Goal: Task Accomplishment & Management: Use online tool/utility

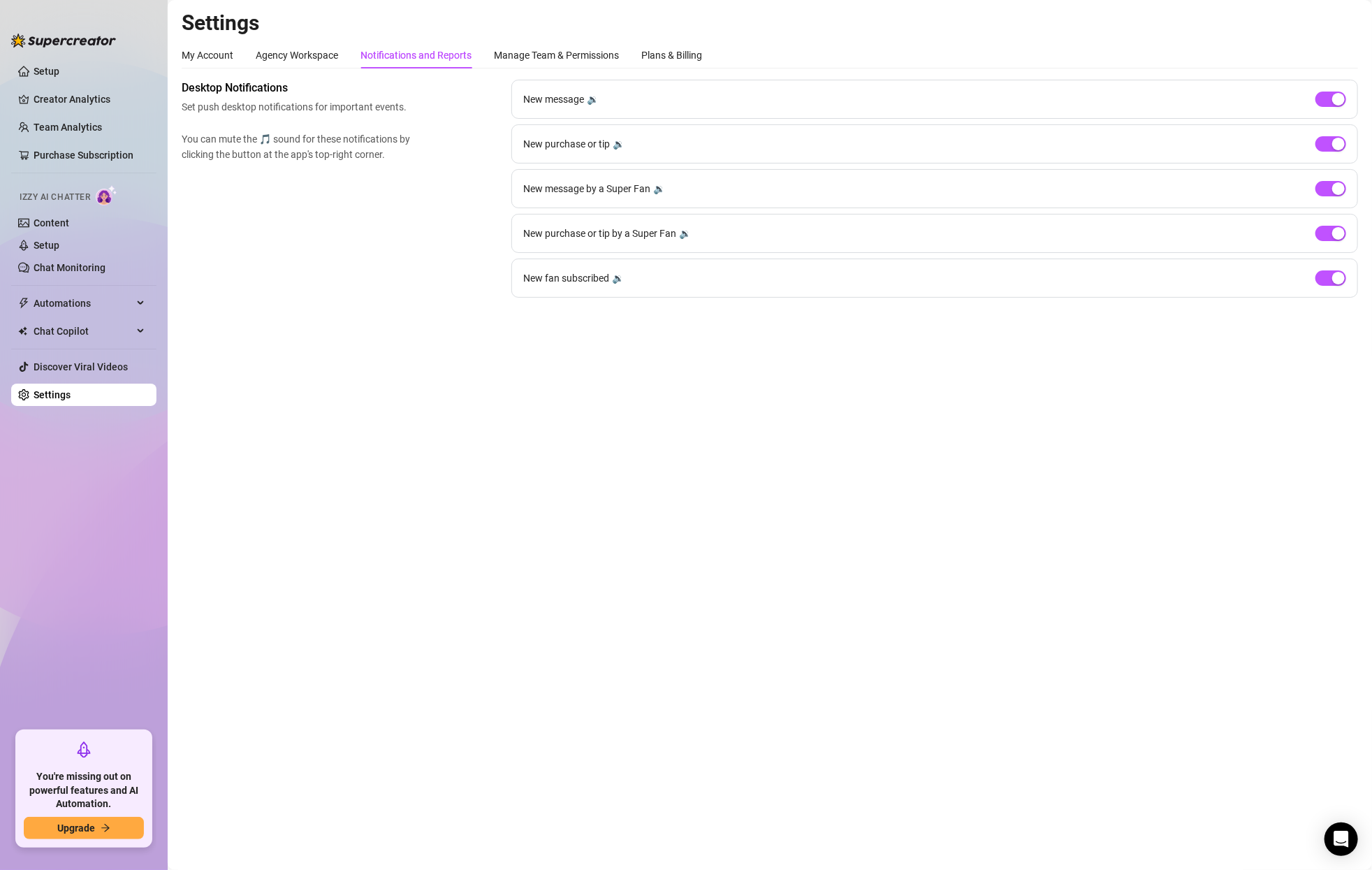
click at [418, 251] on div "Desktop Notifications Set push desktop notifications for important events. You …" at bounding box center [769, 188] width 1176 height 218
click at [76, 100] on link "Creator Analytics" at bounding box center [89, 99] width 112 height 22
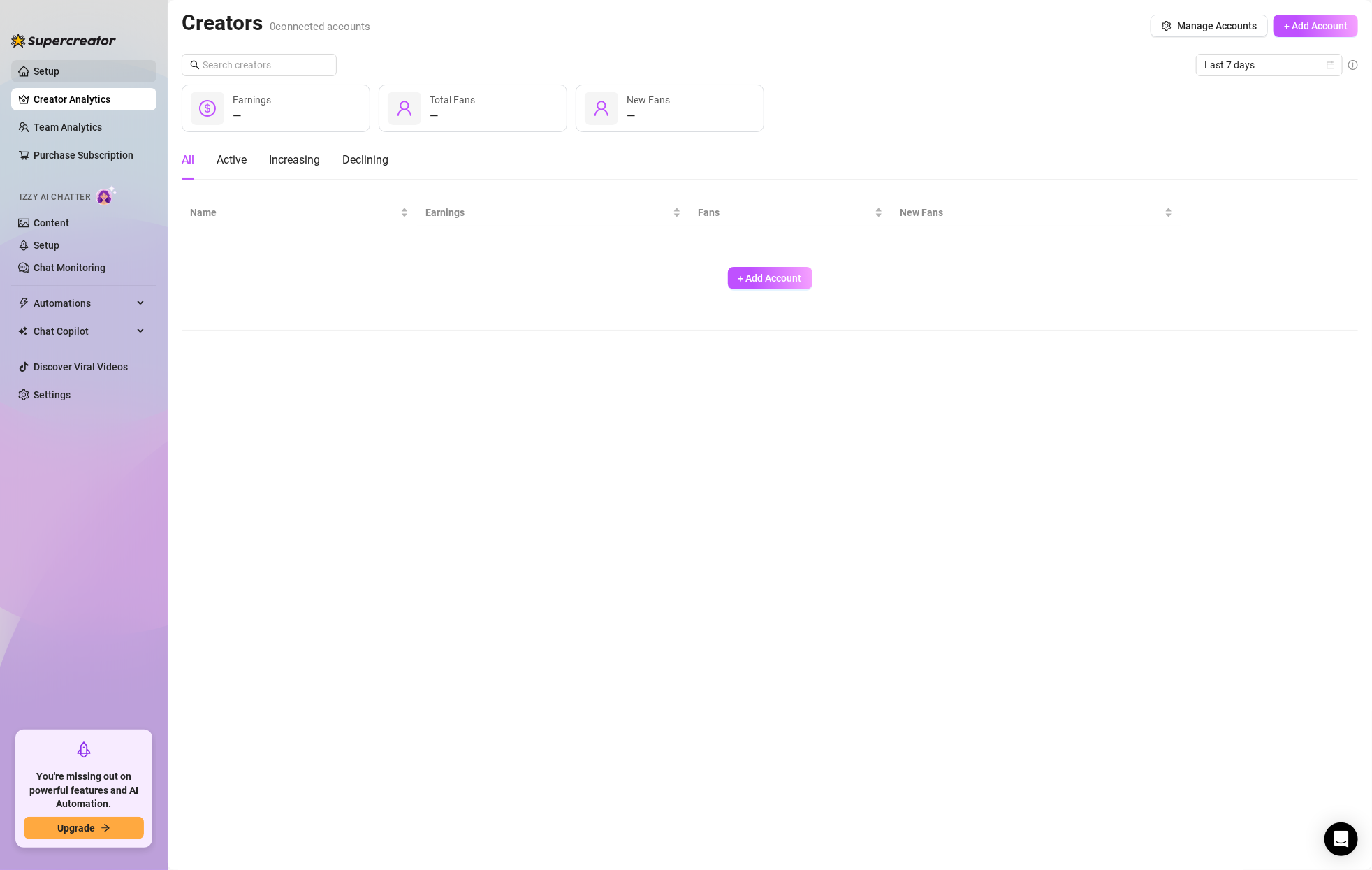
click at [56, 69] on link "Setup" at bounding box center [46, 71] width 26 height 11
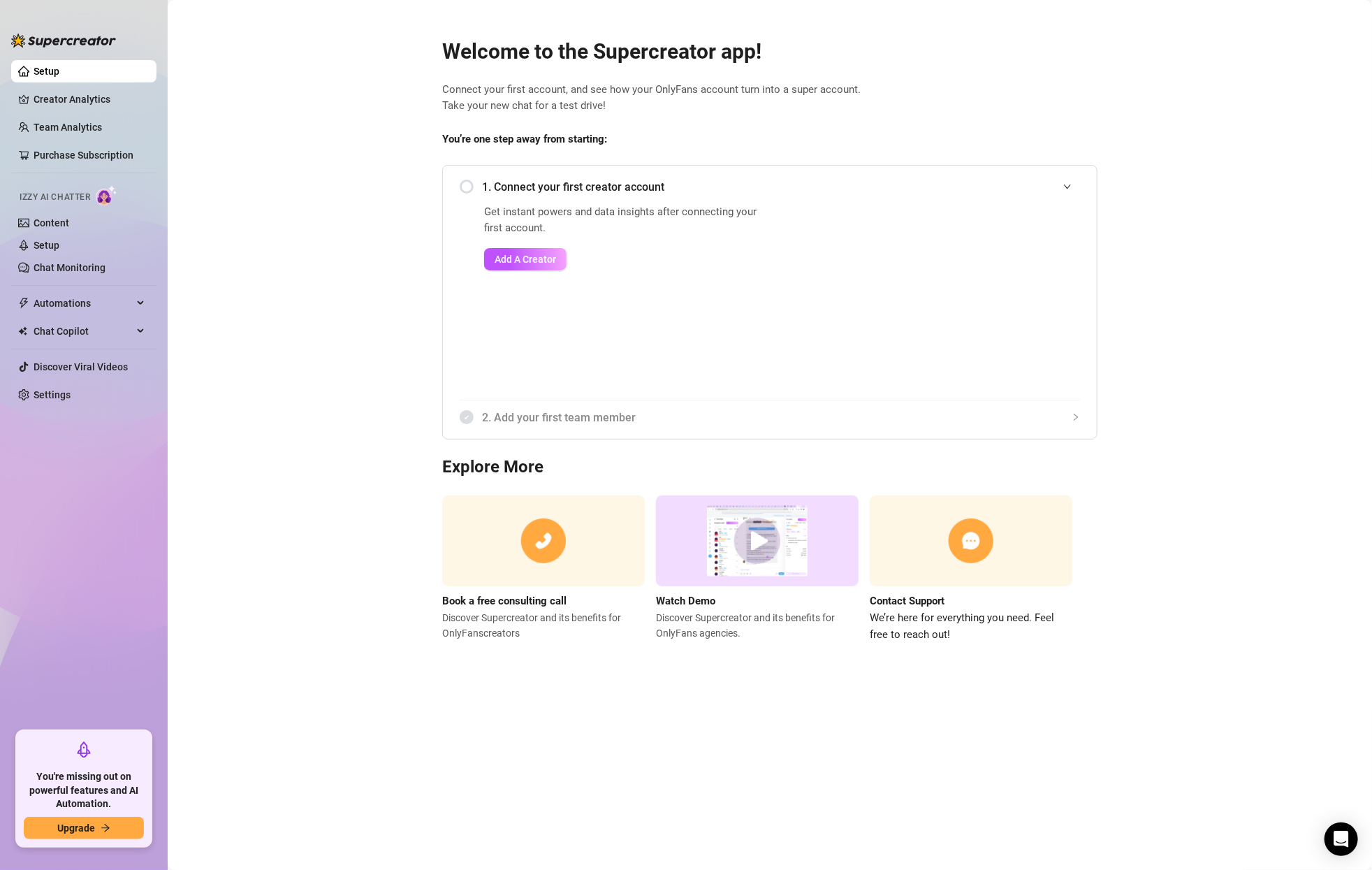
click at [106, 113] on ul "Setup Creator Analytics Team Analytics Purchase Subscription Izzy AI Chatter Co…" at bounding box center [84, 390] width 145 height 671
click at [51, 222] on link "Content" at bounding box center [51, 223] width 35 height 11
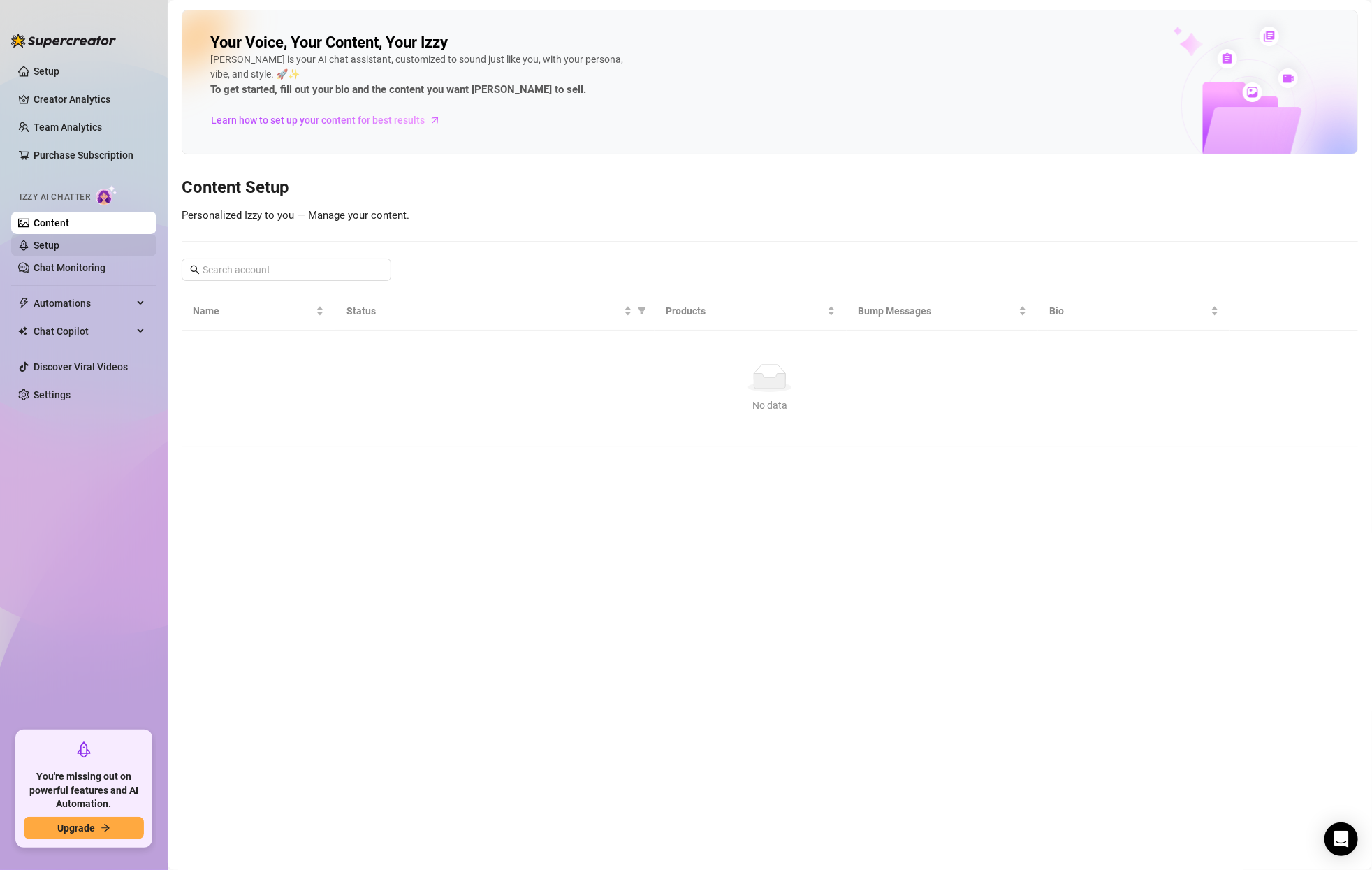
click at [59, 249] on link "Setup" at bounding box center [46, 245] width 26 height 11
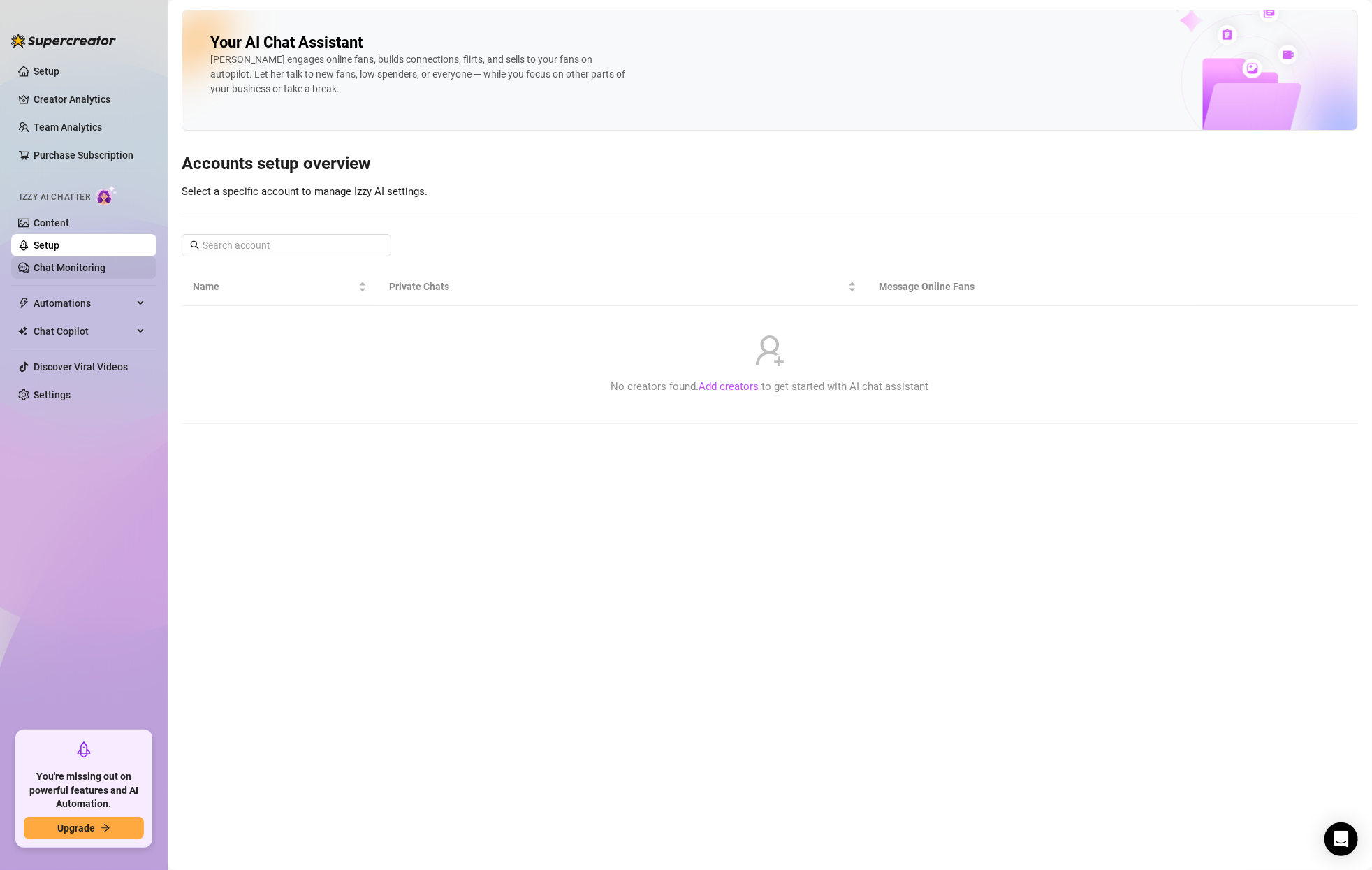
click at [98, 262] on link "Chat Monitoring" at bounding box center [70, 267] width 72 height 11
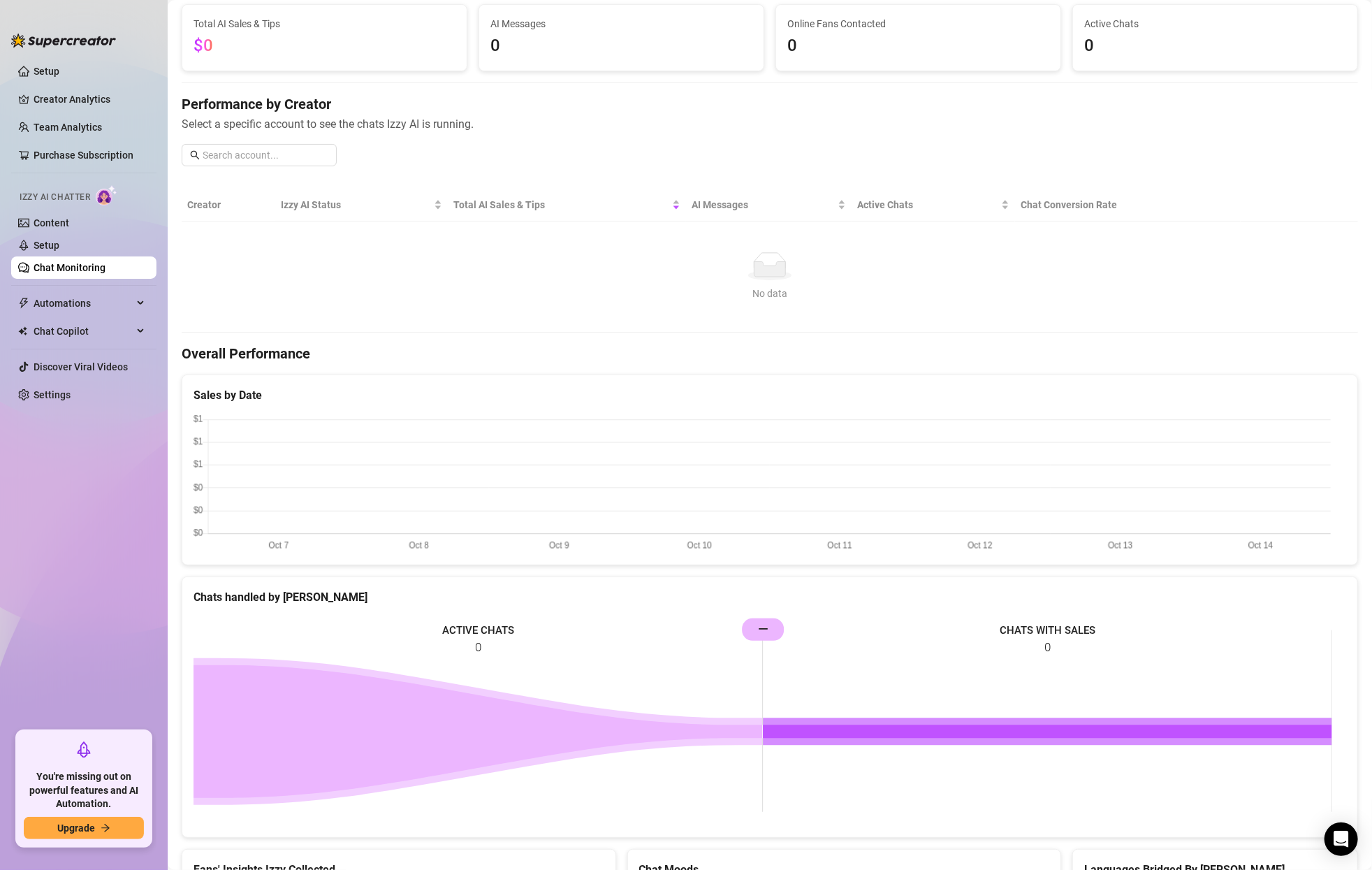
scroll to position [185, 0]
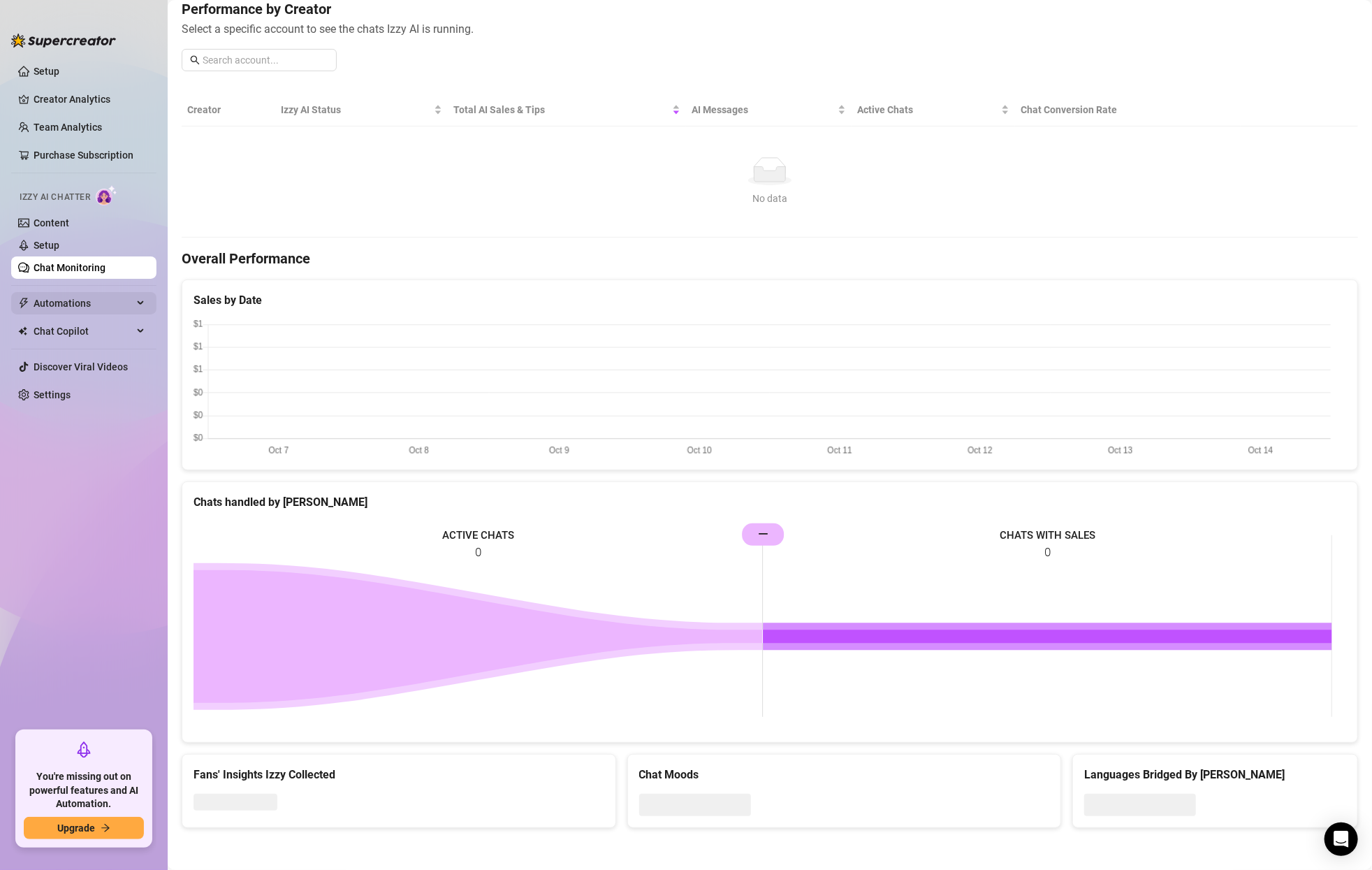
click at [73, 308] on span "Automations" at bounding box center [83, 302] width 100 height 22
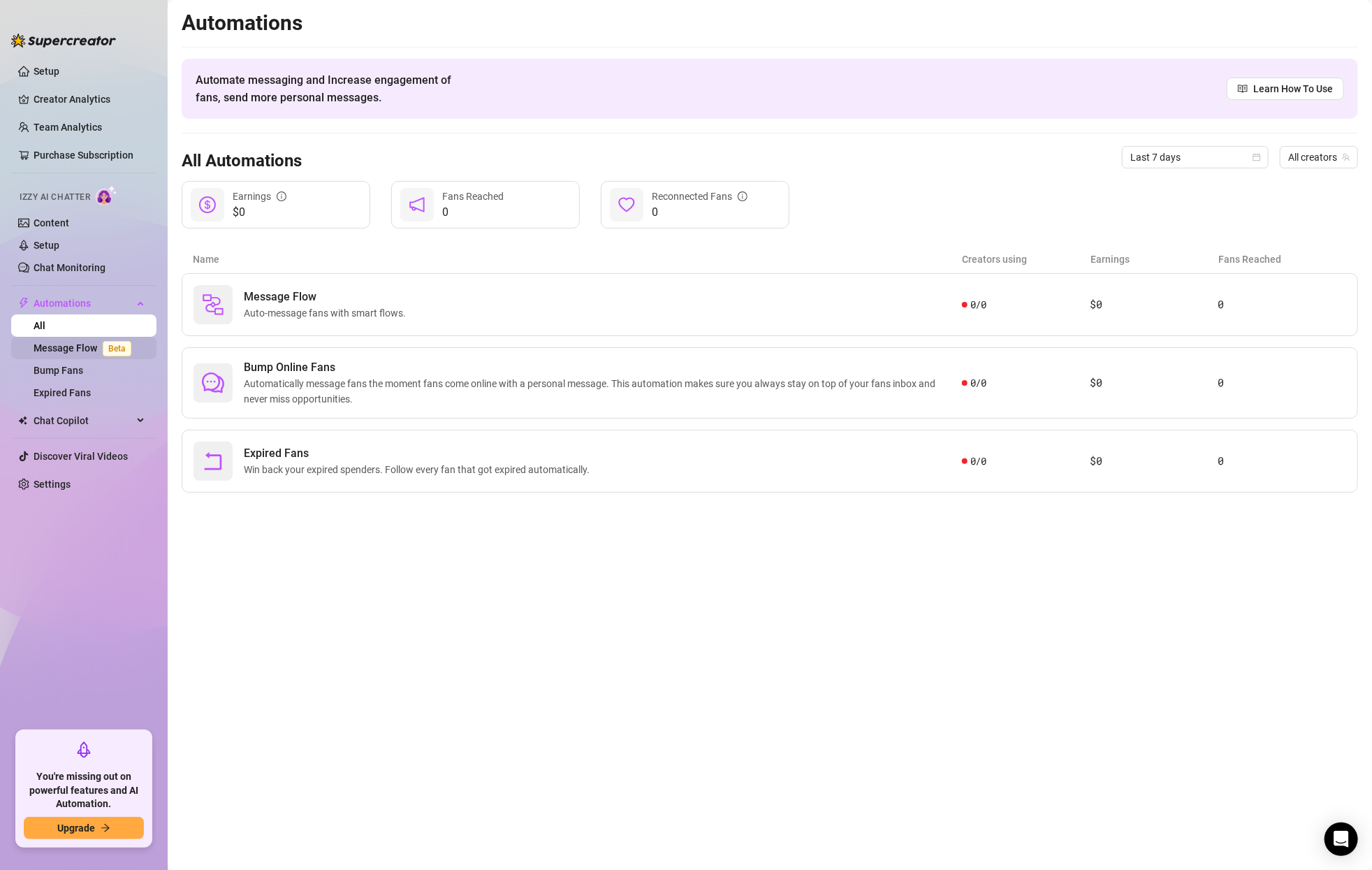
click at [65, 342] on link "Message Flow Beta" at bounding box center [85, 347] width 103 height 11
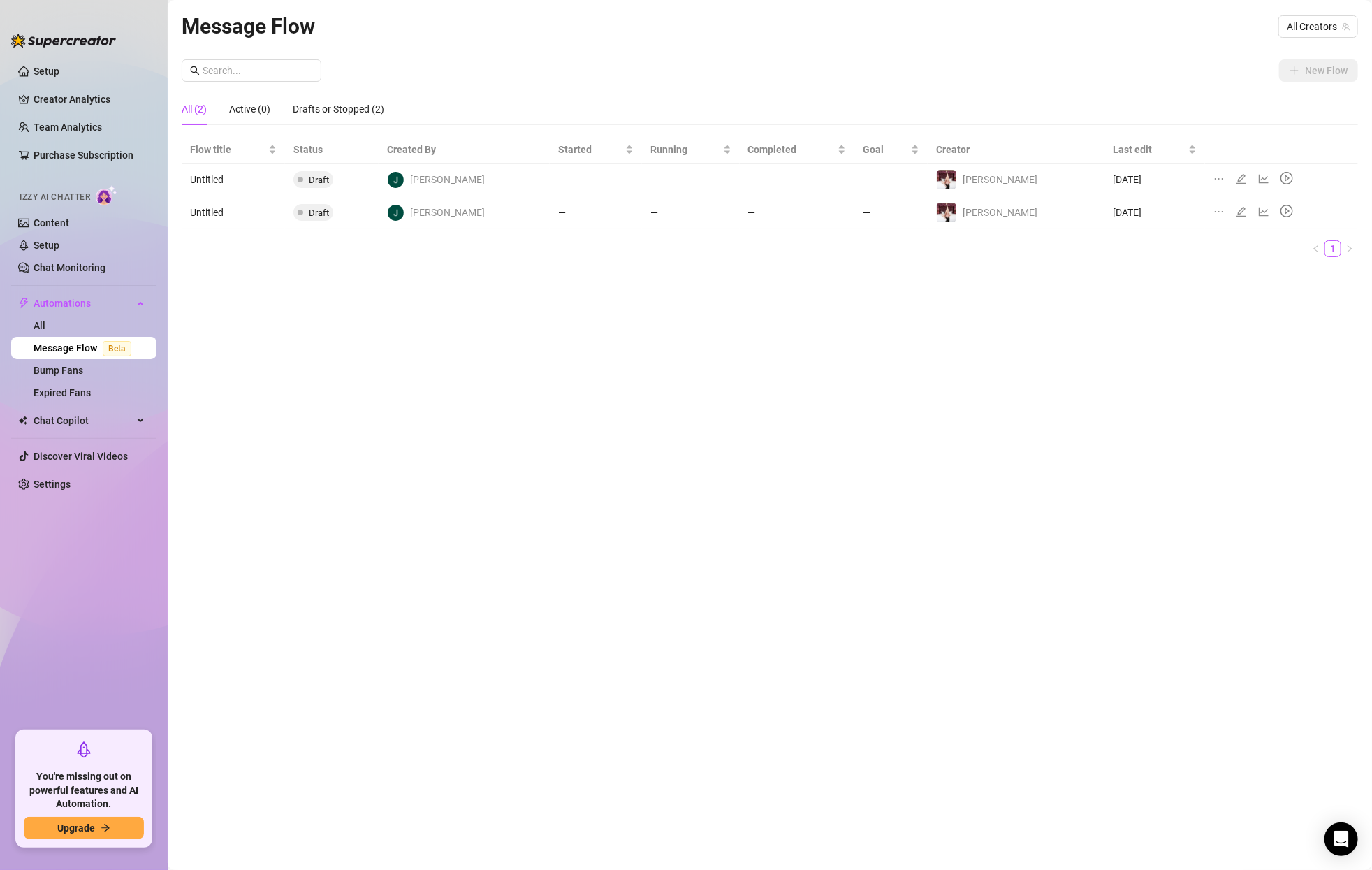
click at [234, 177] on td "Untitled" at bounding box center [233, 180] width 103 height 33
click at [219, 185] on td "Untitled" at bounding box center [233, 180] width 103 height 33
click at [1215, 179] on icon "ellipsis" at bounding box center [1220, 179] width 9 height 2
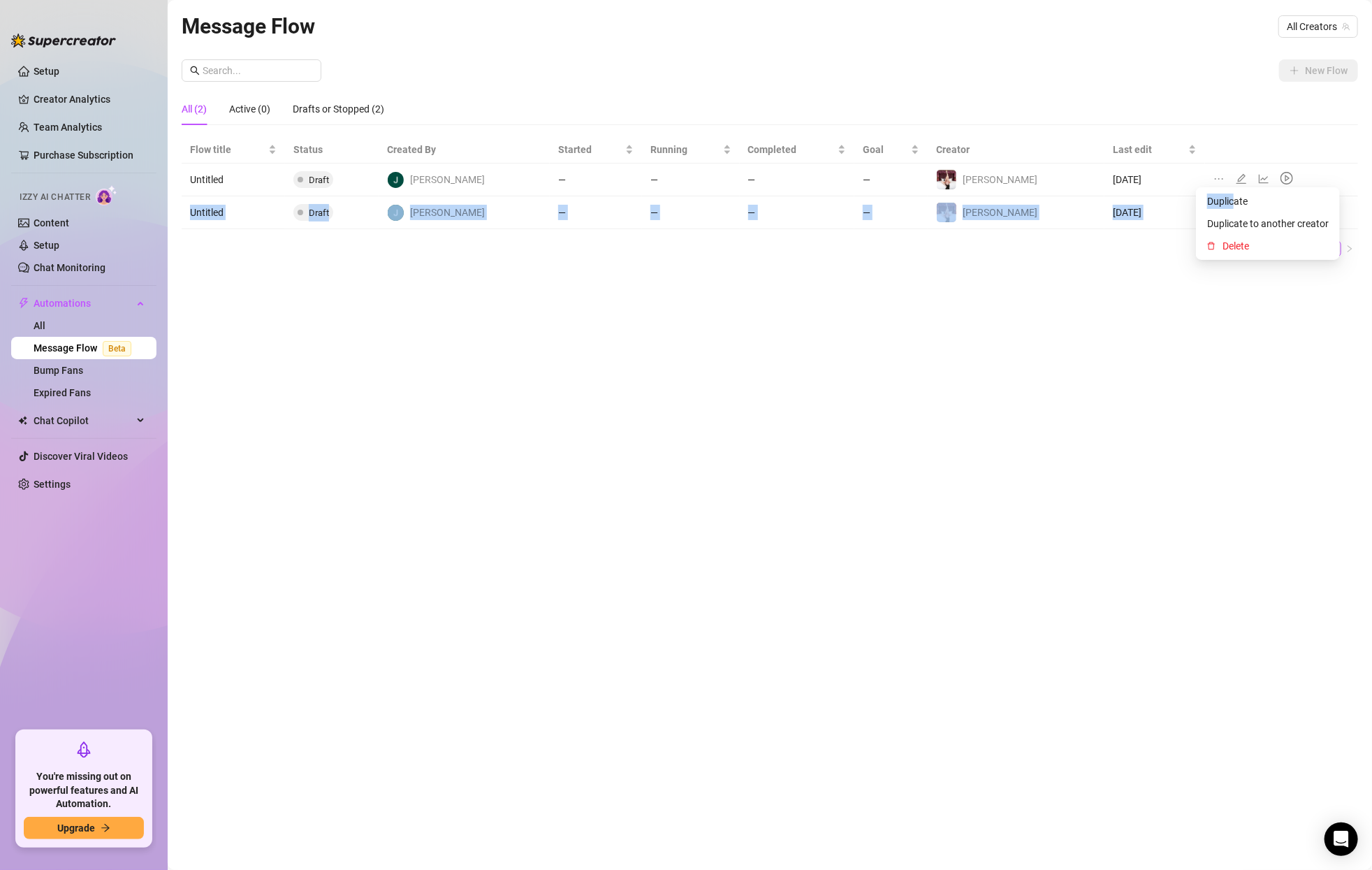
drag, startPoint x: 1232, startPoint y: 201, endPoint x: 1221, endPoint y: 170, distance: 32.9
click at [1221, 170] on body "Setup Creator Analytics Team Analytics Purchase Subscription Izzy AI Chatter Co…" at bounding box center [686, 435] width 1372 height 870
click at [1235, 181] on icon "edit" at bounding box center [1241, 179] width 11 height 11
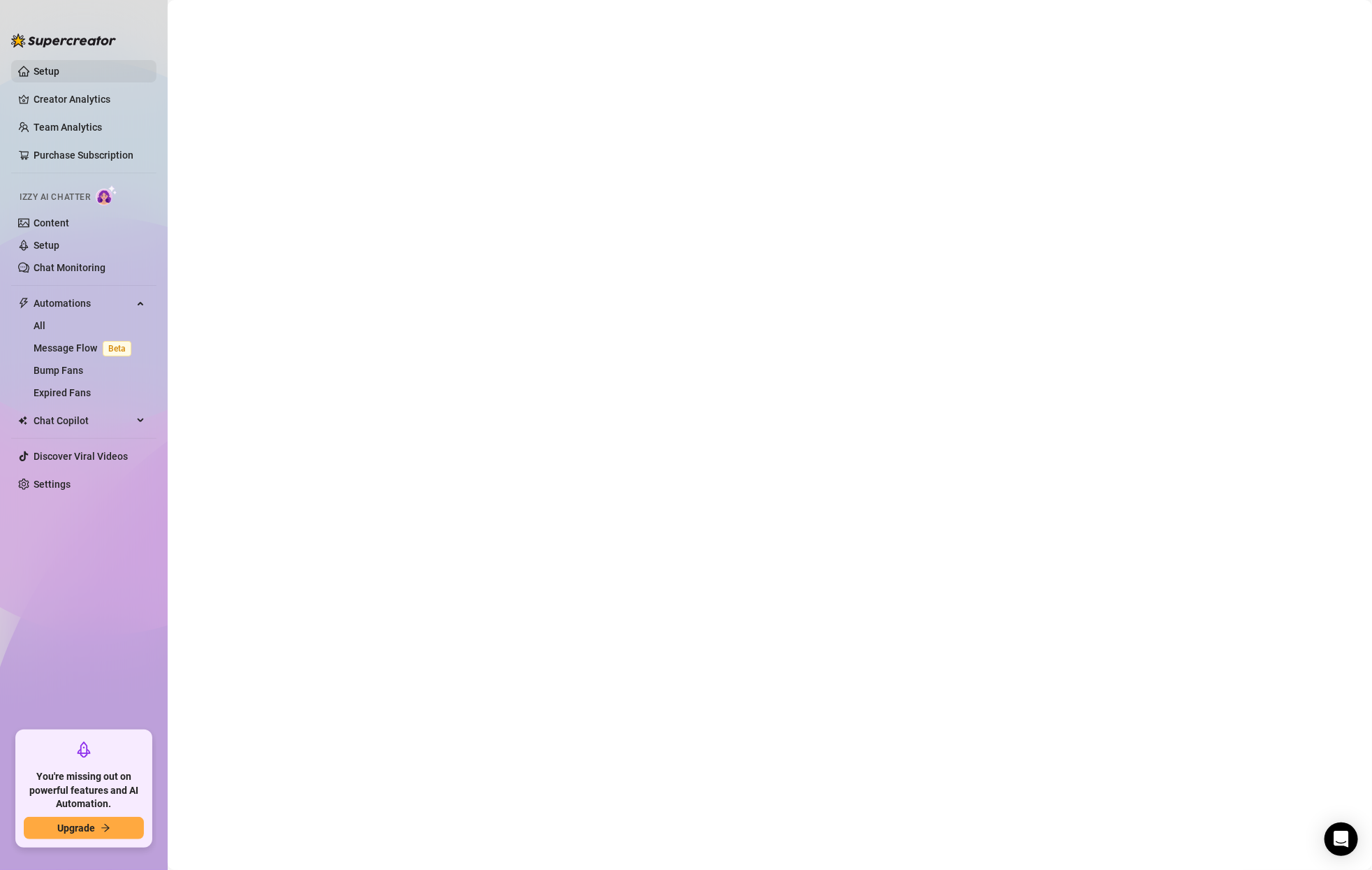
click at [59, 71] on link "Setup" at bounding box center [46, 71] width 26 height 11
